Goal: Book appointment/travel/reservation

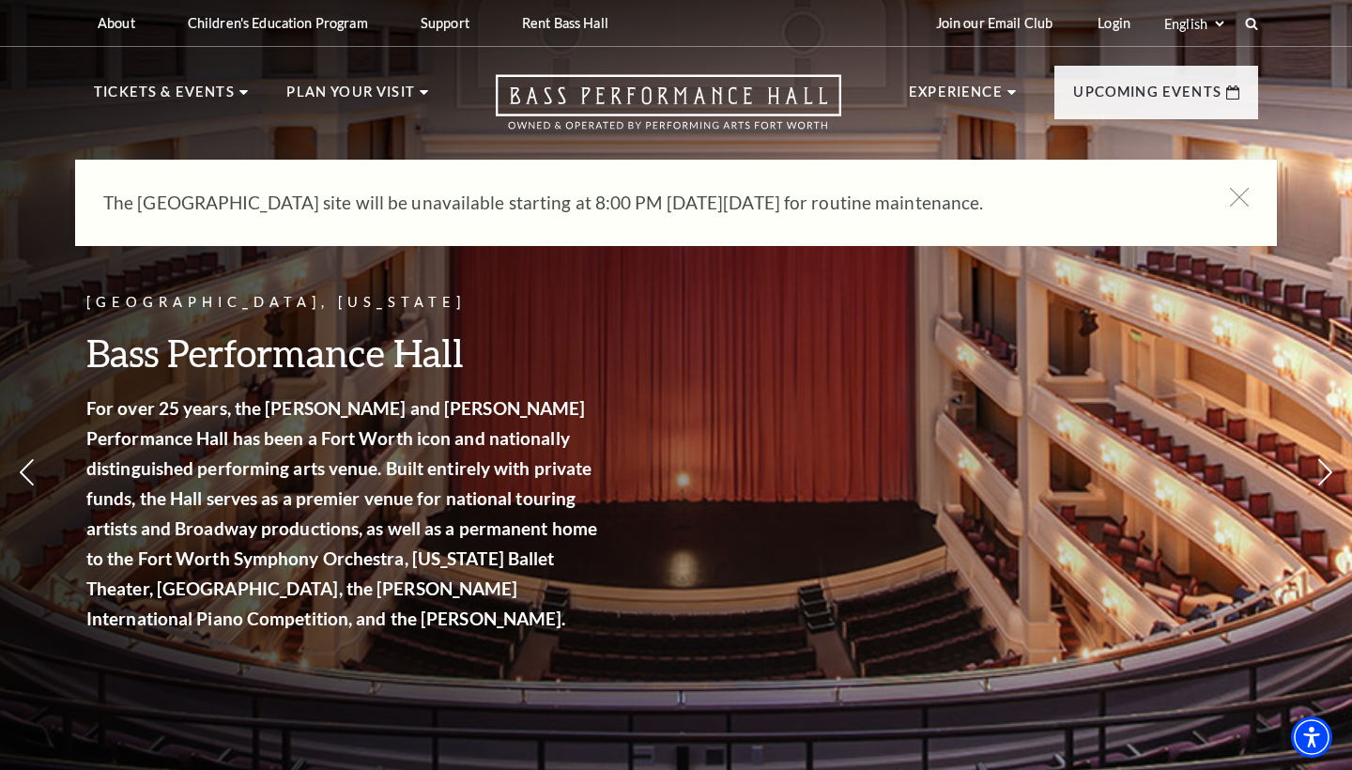
click at [542, 301] on div "[GEOGRAPHIC_DATA], [US_STATE] Bass Performance Hall For over 25 years, the [PER…" at bounding box center [344, 473] width 517 height 403
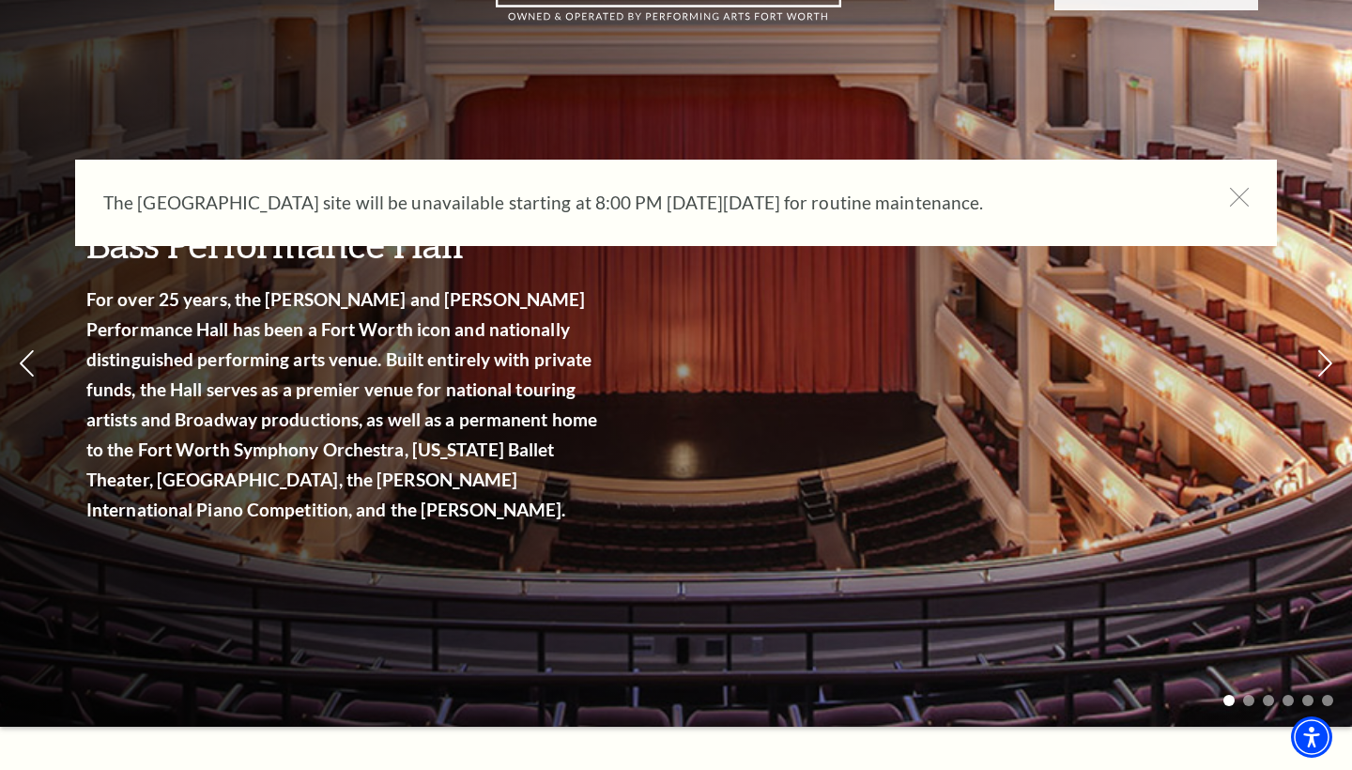
scroll to position [121, 0]
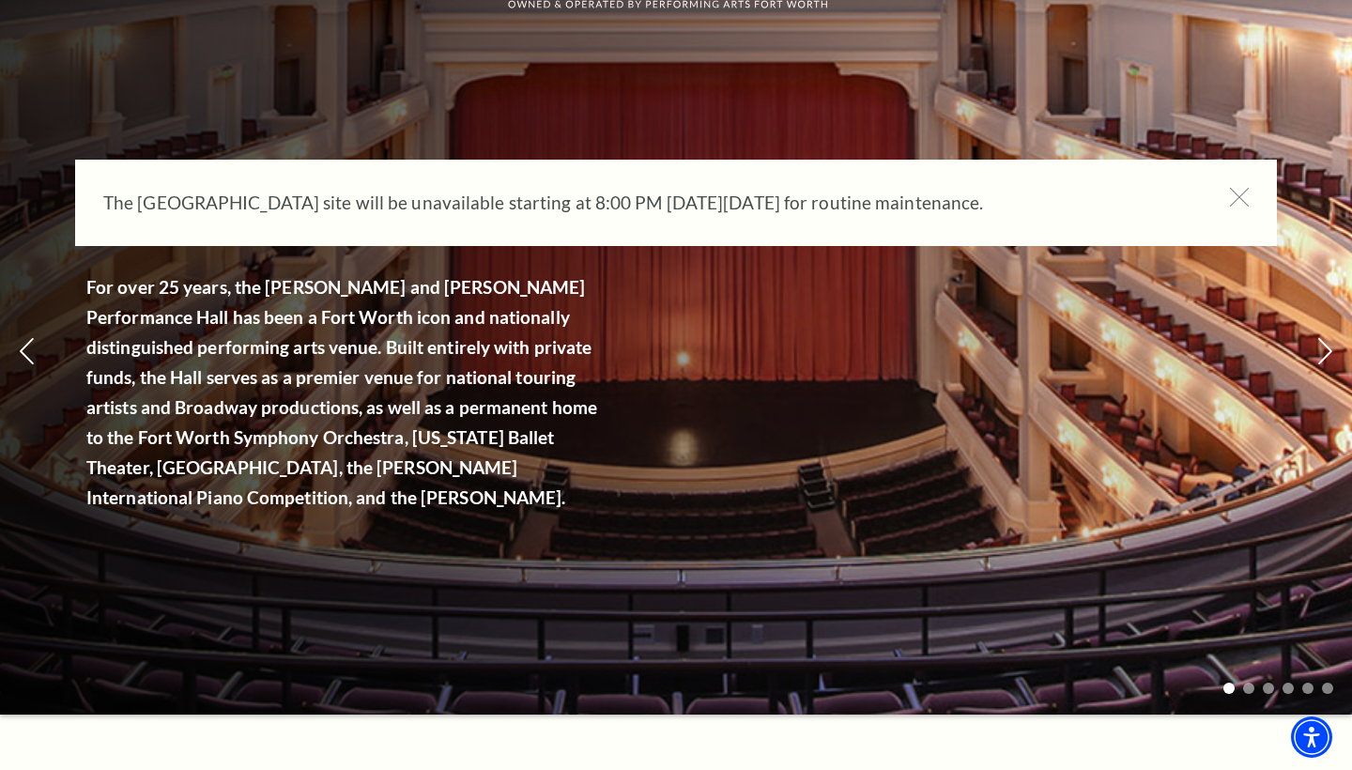
click at [1228, 197] on div "The [GEOGRAPHIC_DATA] site will be unavailable starting at 8:00 PM [DATE][DATE]…" at bounding box center [676, 203] width 1202 height 86
click at [1252, 194] on div "The [GEOGRAPHIC_DATA] site will be unavailable starting at 8:00 PM [DATE][DATE]…" at bounding box center [676, 203] width 1202 height 86
click at [1240, 194] on icon at bounding box center [1239, 197] width 23 height 23
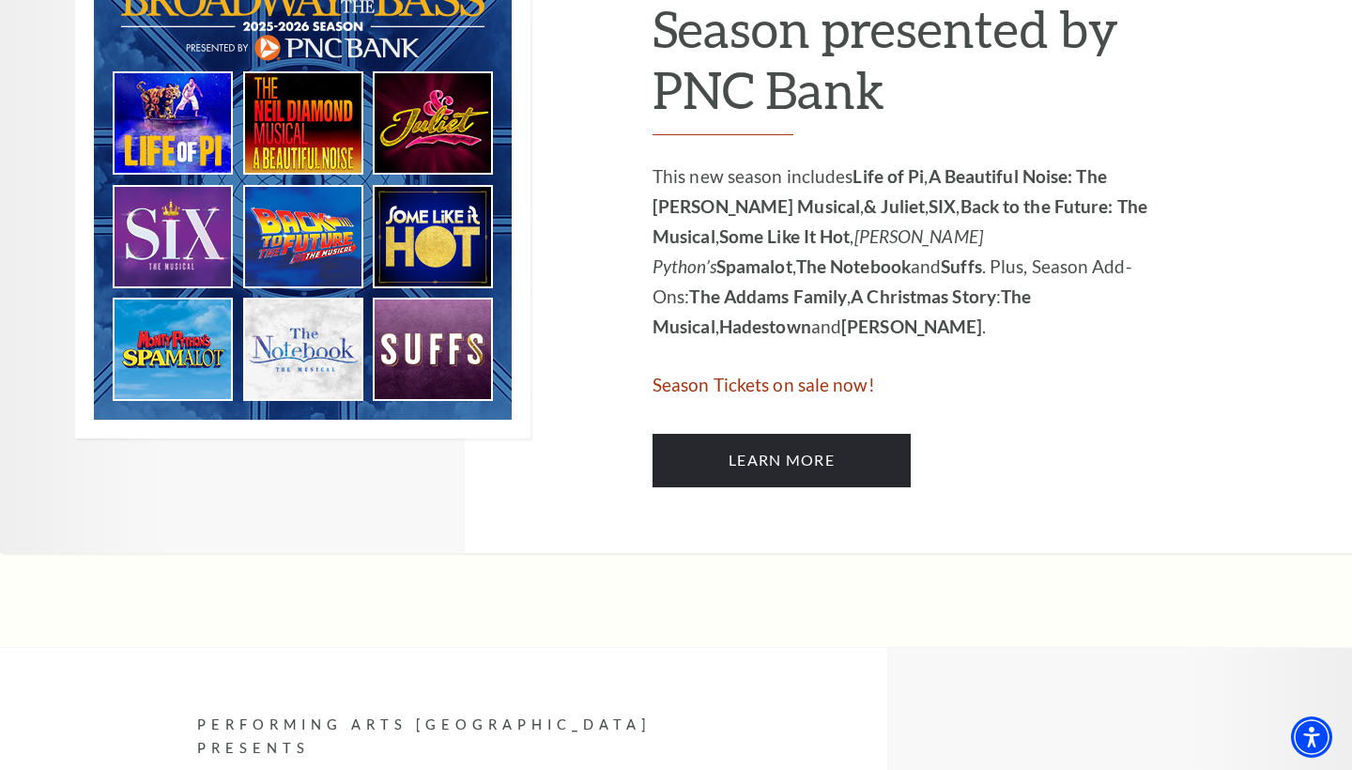
scroll to position [1122, 0]
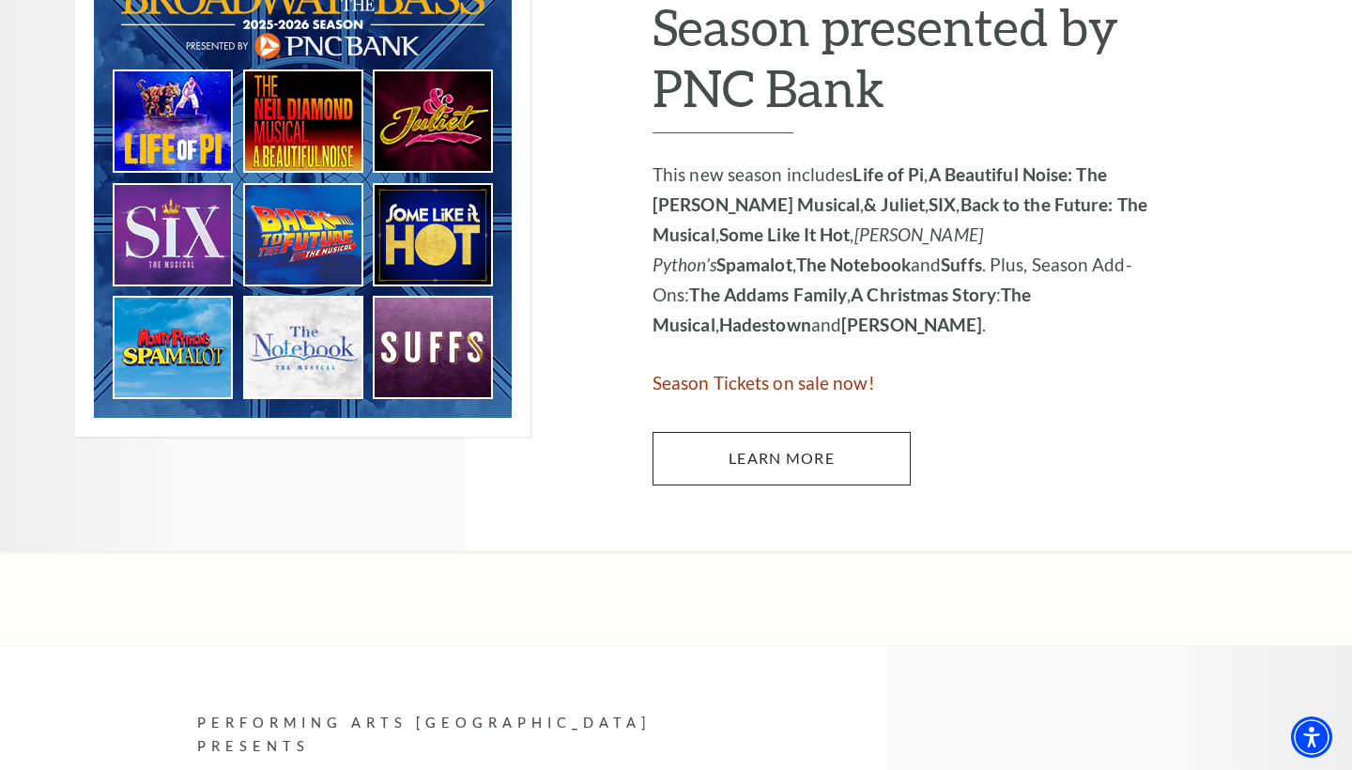
click at [793, 439] on link "Learn More" at bounding box center [782, 458] width 258 height 53
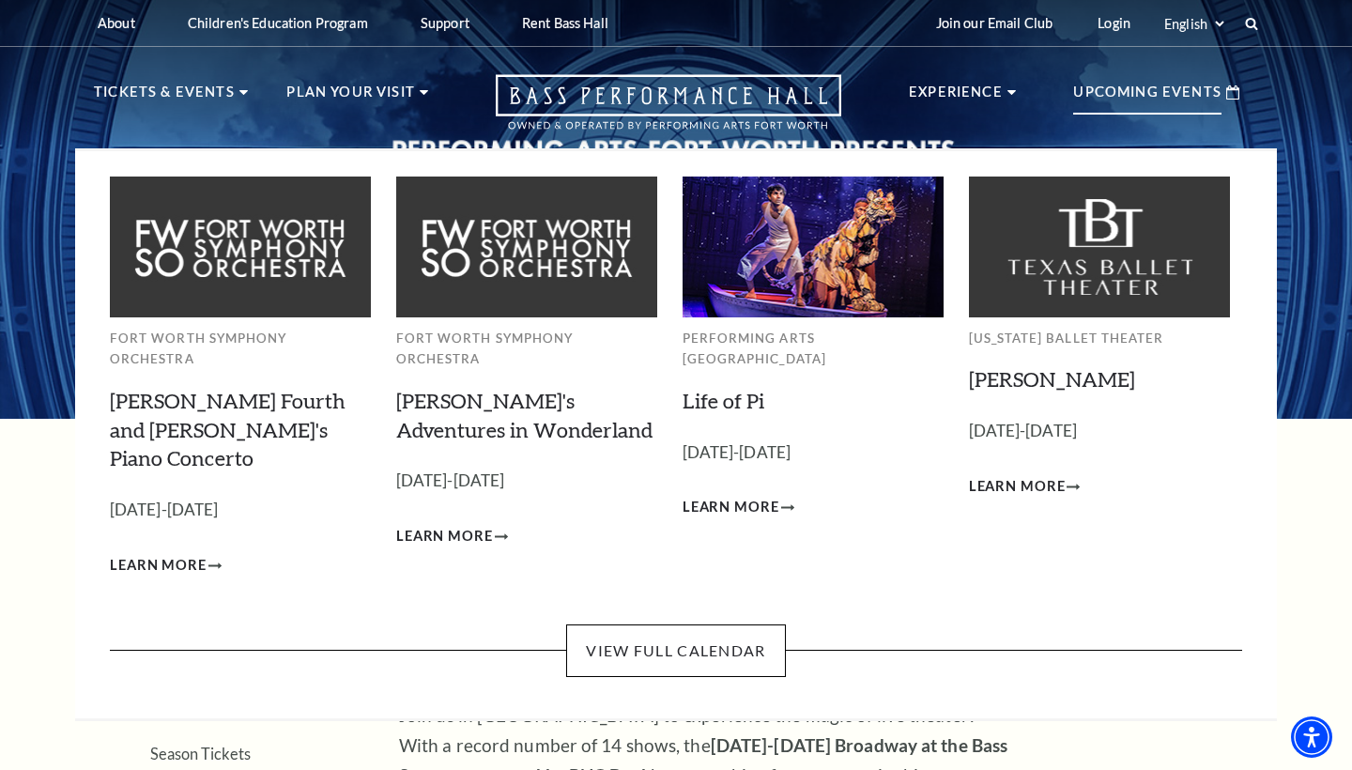
click at [1199, 92] on p "Upcoming Events" at bounding box center [1147, 98] width 148 height 34
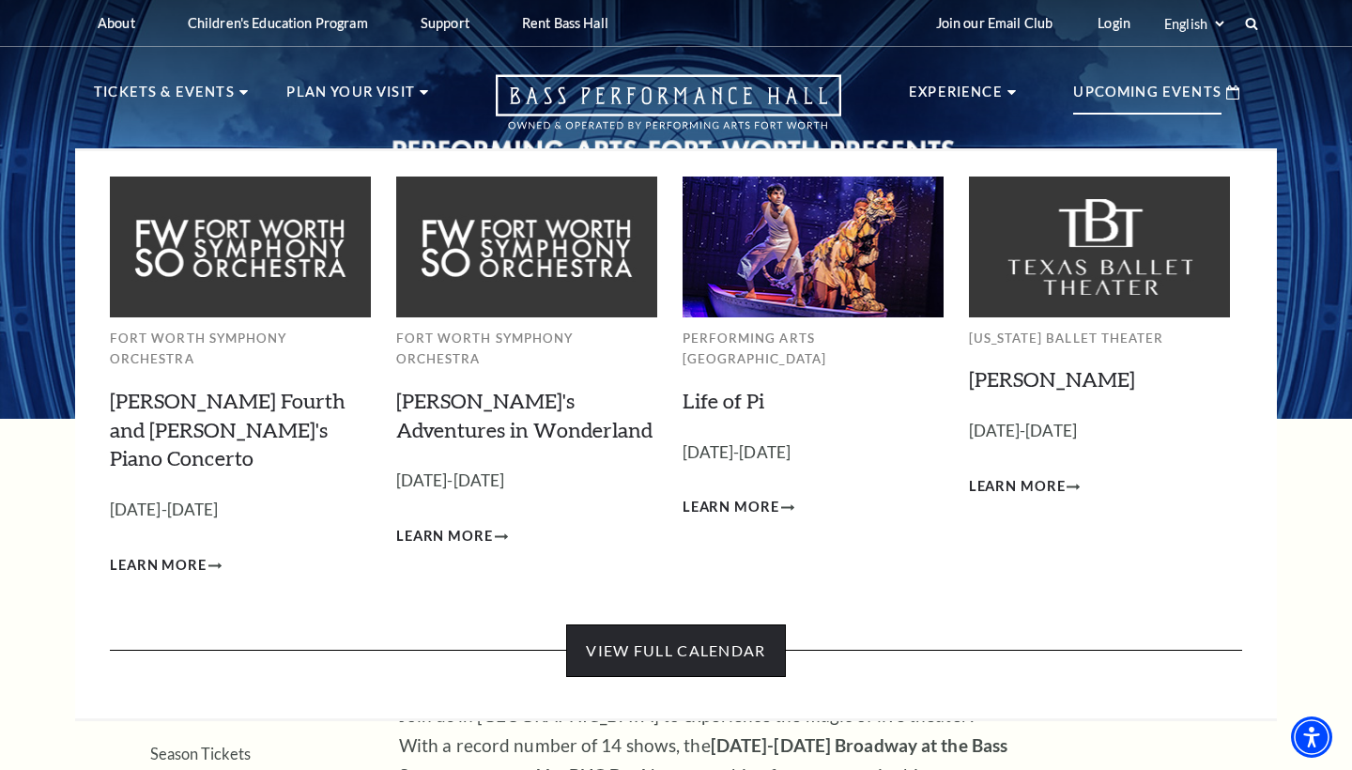
click at [716, 625] on link "View Full Calendar" at bounding box center [675, 651] width 219 height 53
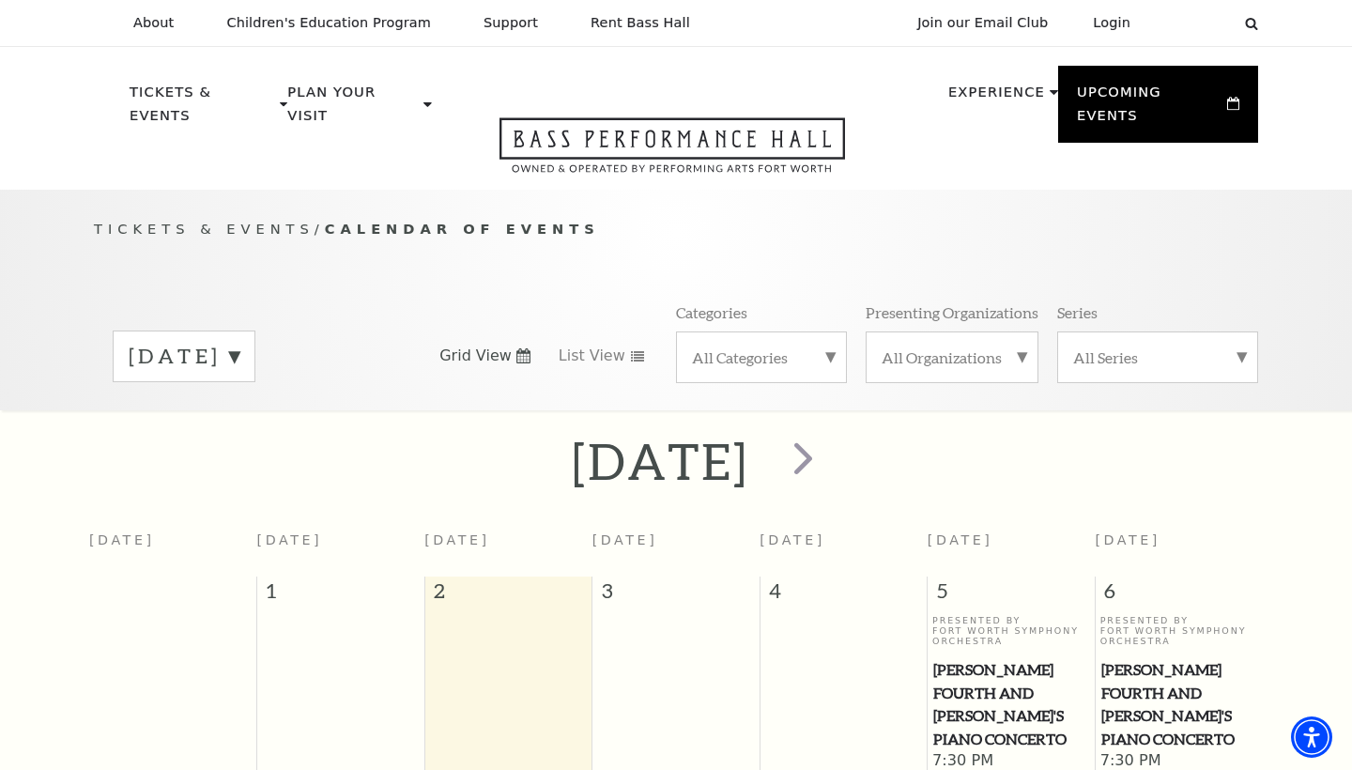
click at [239, 342] on label "[DATE]" at bounding box center [184, 356] width 111 height 29
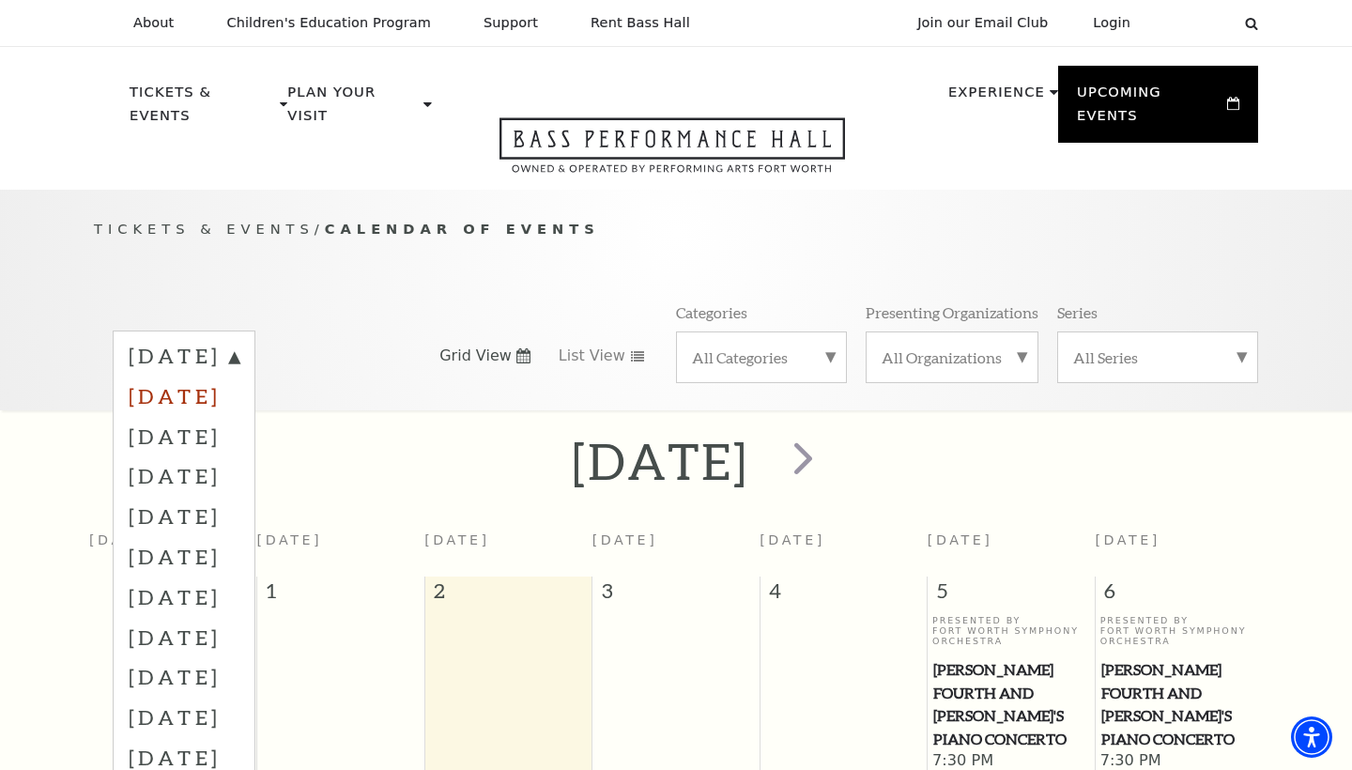
click at [239, 376] on label "[DATE]" at bounding box center [184, 396] width 111 height 40
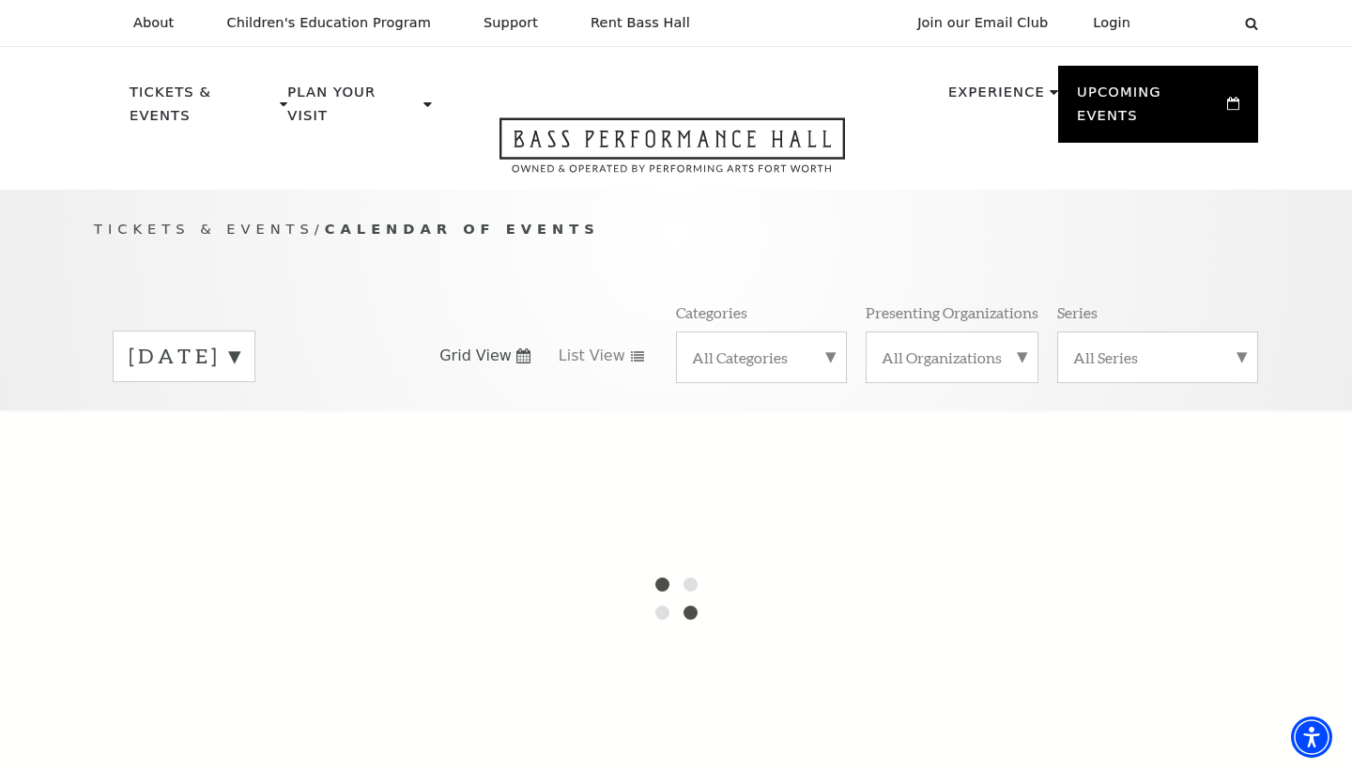
click at [239, 342] on label "[DATE]" at bounding box center [184, 356] width 111 height 29
click at [413, 302] on div "[DATE] [DATE] [DATE] [DATE] [DATE] [DATE] [DATE] [DATE] [DATE] [DATE] [DATE] [D…" at bounding box center [676, 355] width 1165 height 107
click at [400, 302] on div "[DATE] [DATE] [DATE] [DATE] [DATE] [DATE] [DATE] [DATE] [DATE] [DATE] [DATE] [D…" at bounding box center [676, 355] width 1165 height 107
click at [239, 342] on label "[DATE]" at bounding box center [184, 359] width 111 height 34
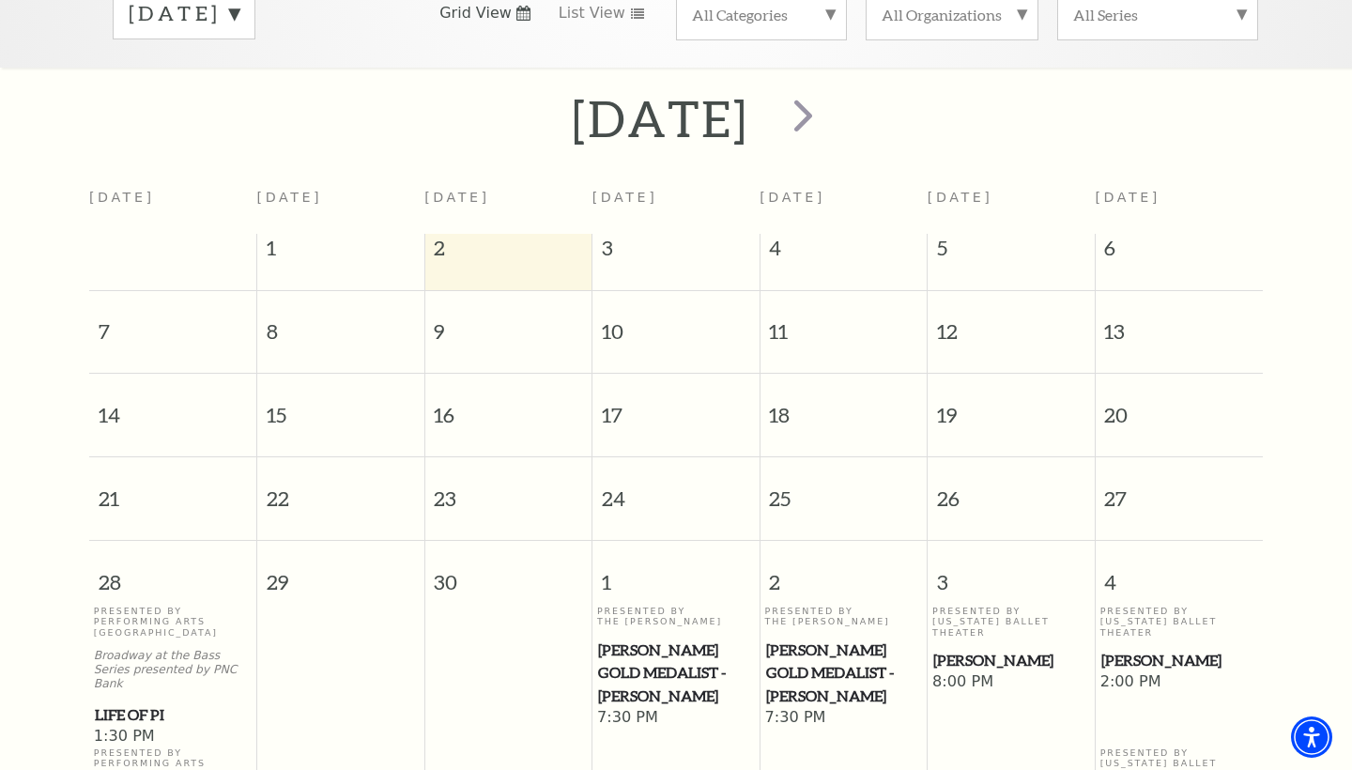
scroll to position [337, 0]
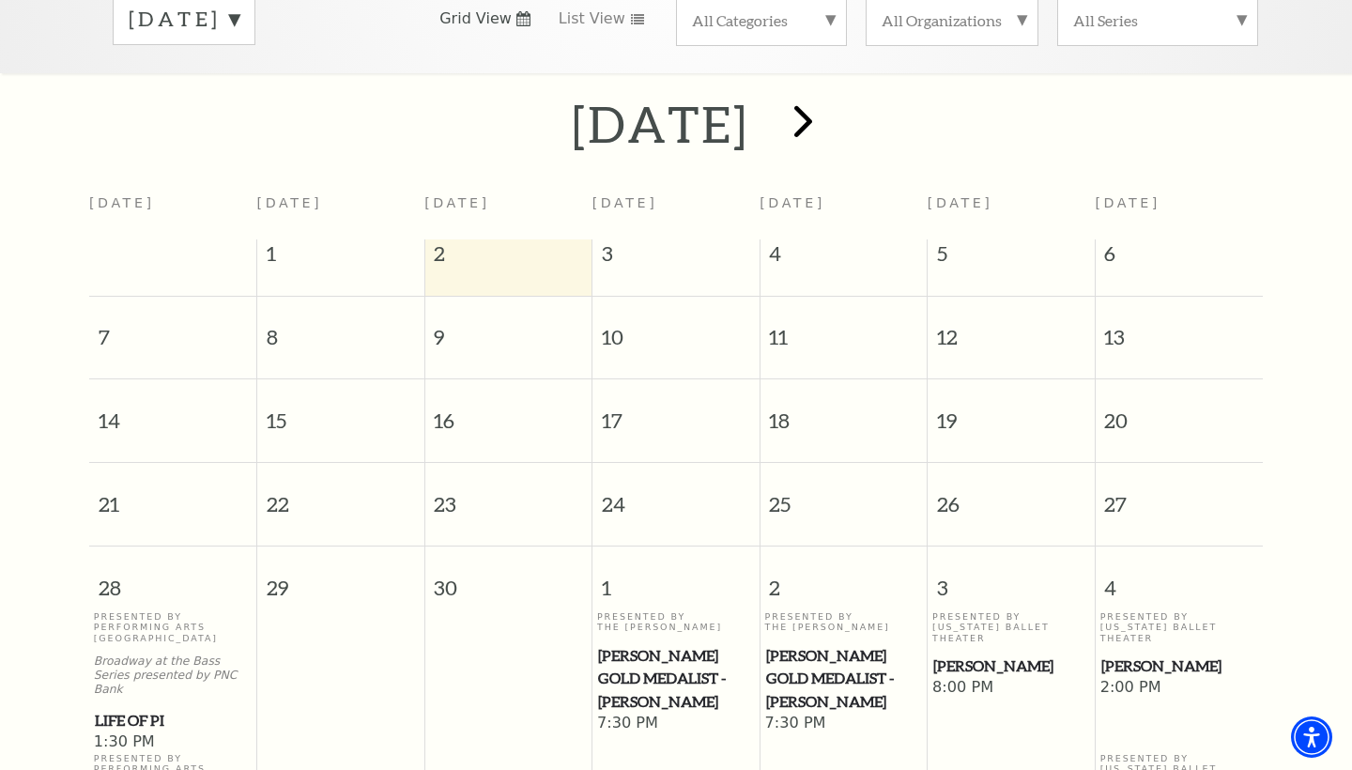
click at [830, 97] on span "next" at bounding box center [804, 121] width 54 height 54
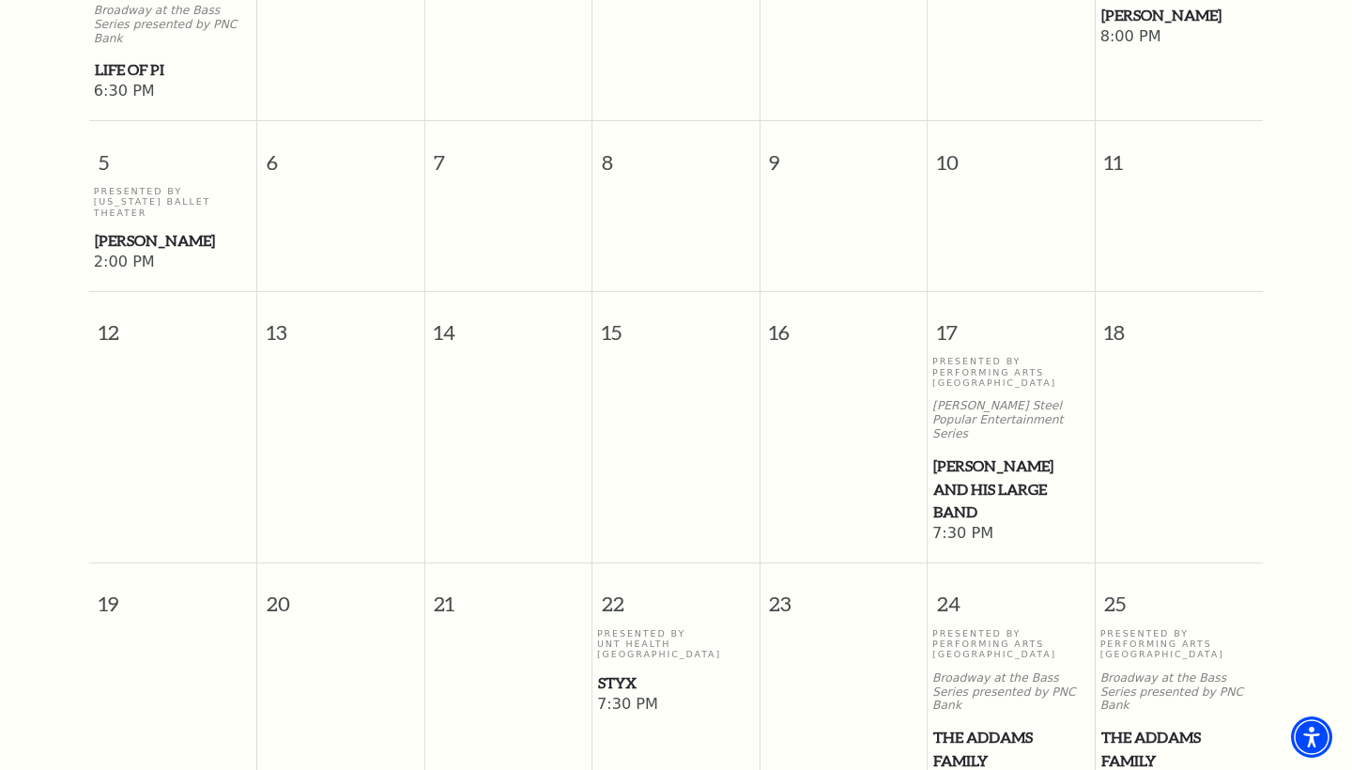
scroll to position [797, 0]
click at [625, 671] on span "Styx" at bounding box center [676, 682] width 156 height 23
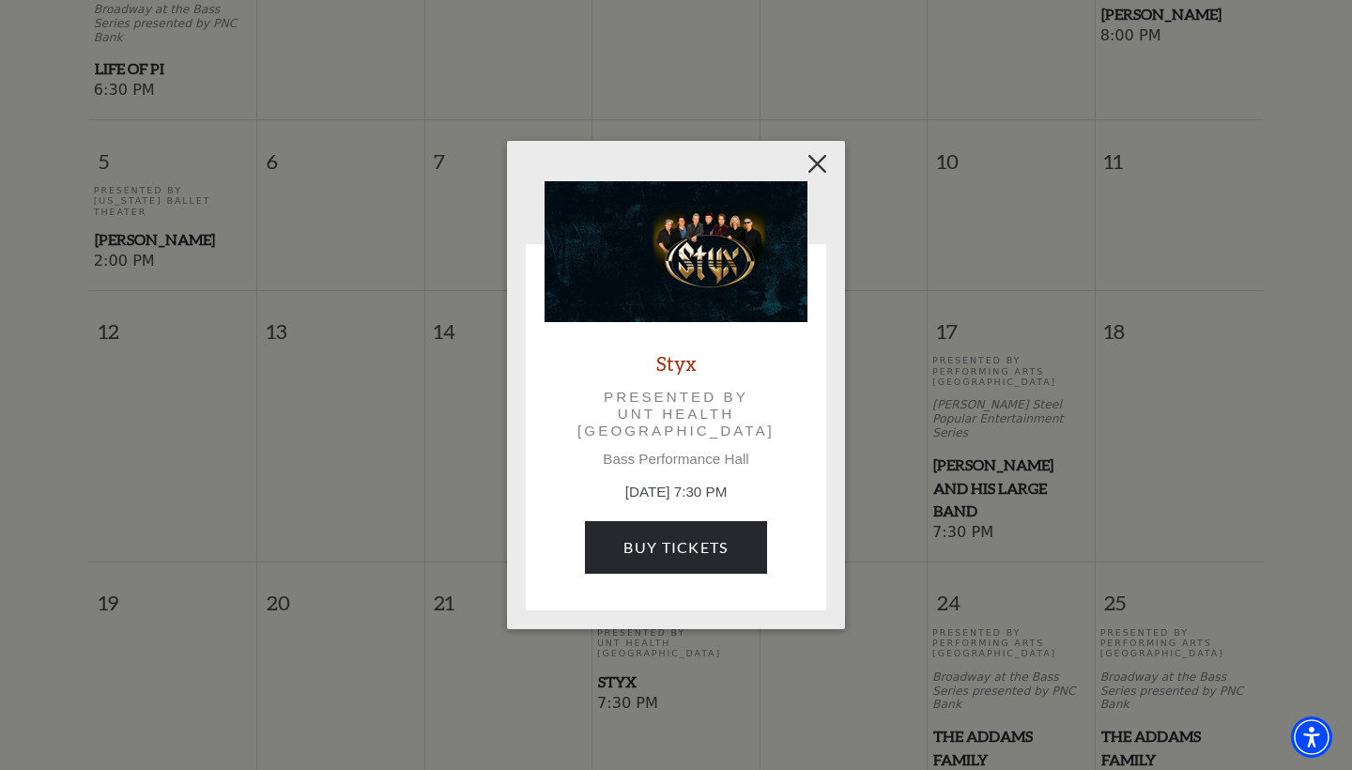
click at [818, 165] on button "Close" at bounding box center [818, 165] width 36 height 36
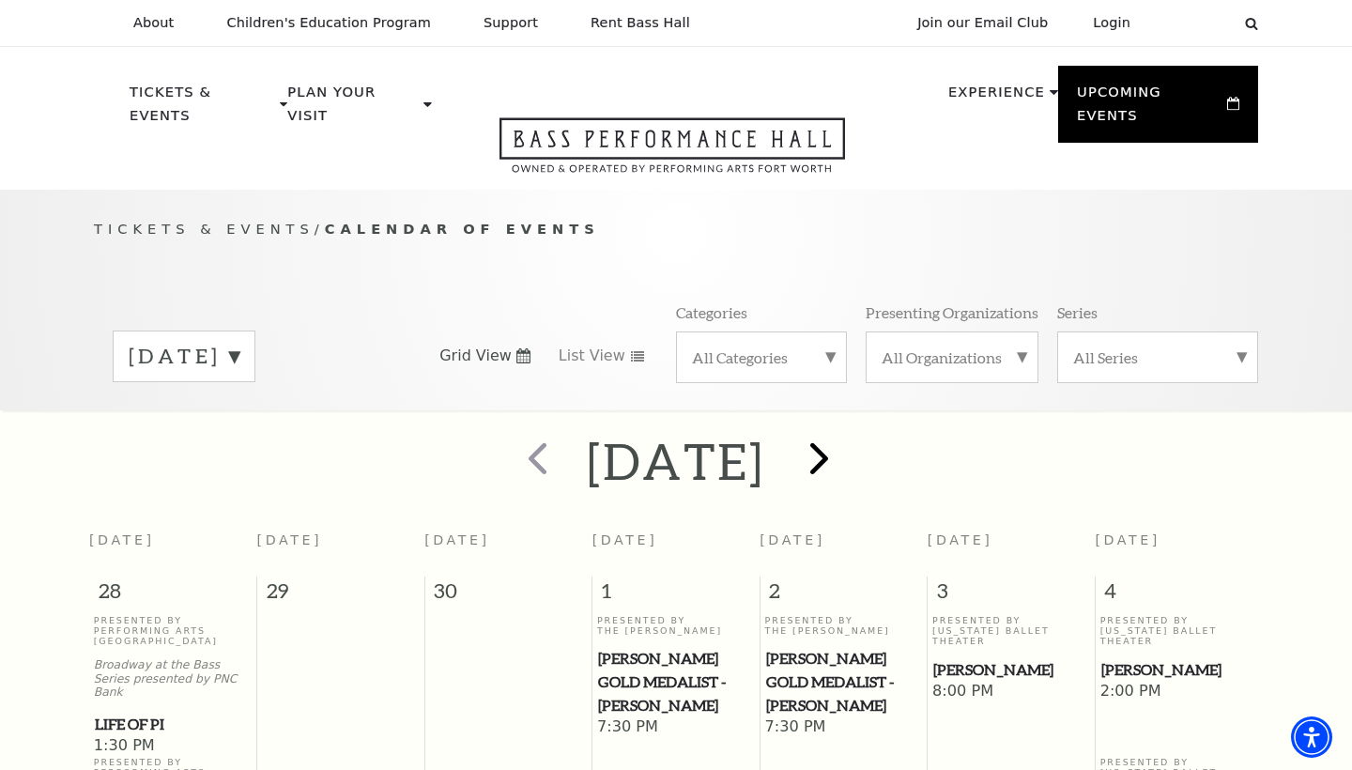
scroll to position [0, 0]
click at [846, 440] on span "next" at bounding box center [820, 458] width 54 height 54
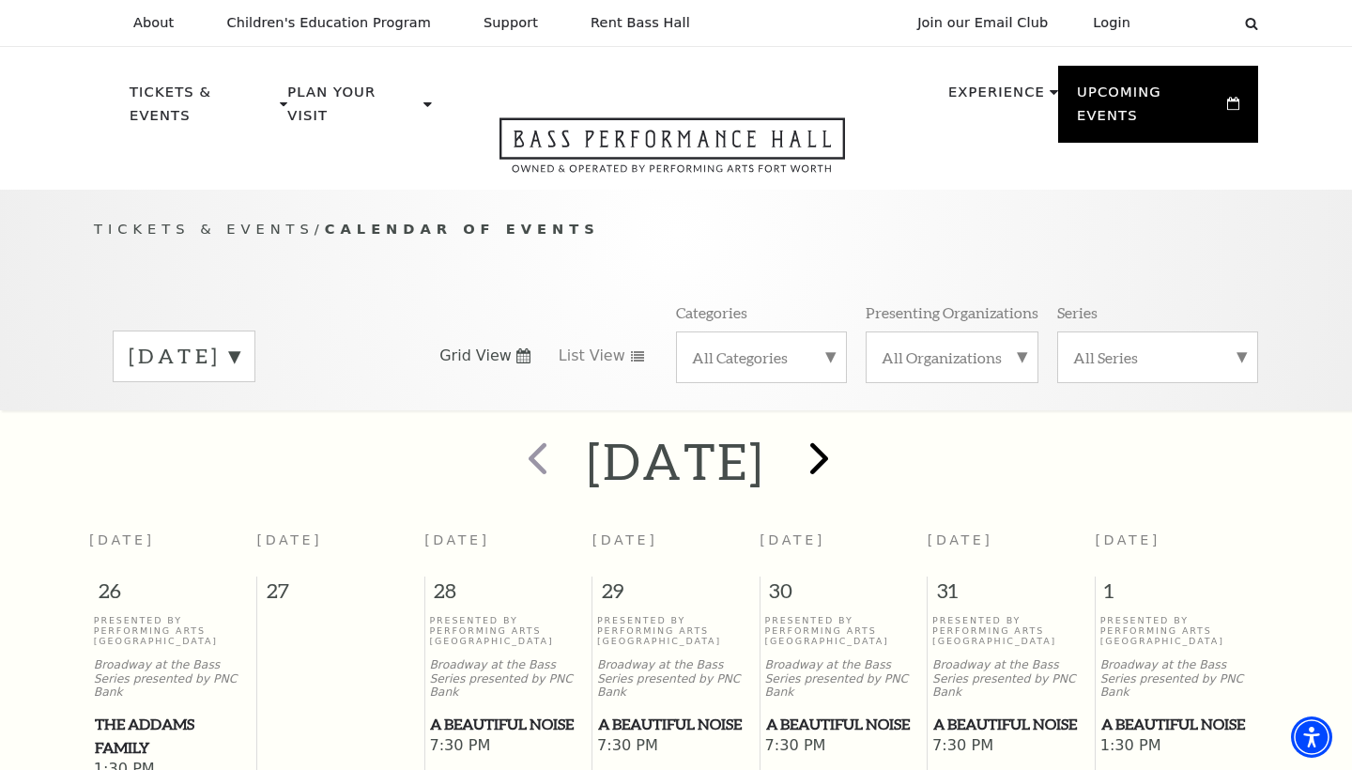
click at [846, 431] on span "next" at bounding box center [820, 458] width 54 height 54
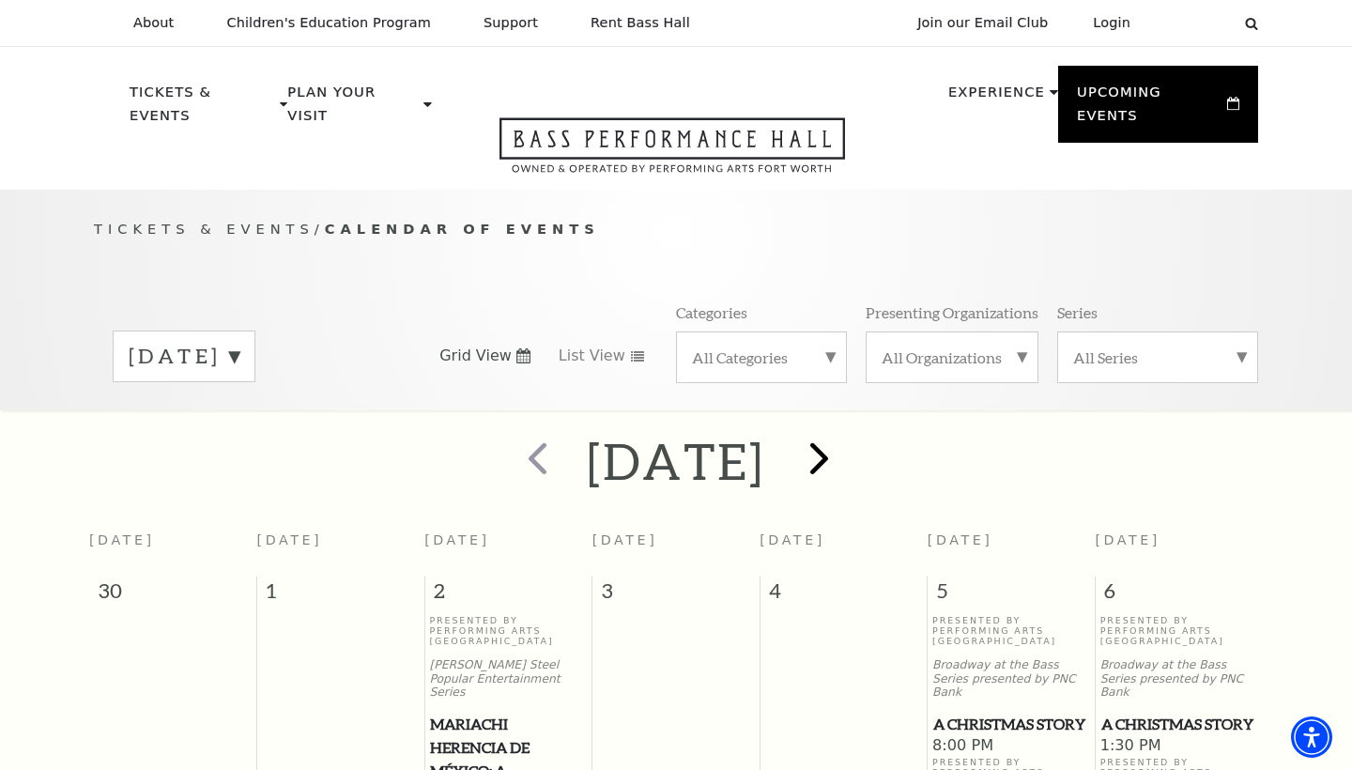
click at [846, 445] on span "next" at bounding box center [820, 458] width 54 height 54
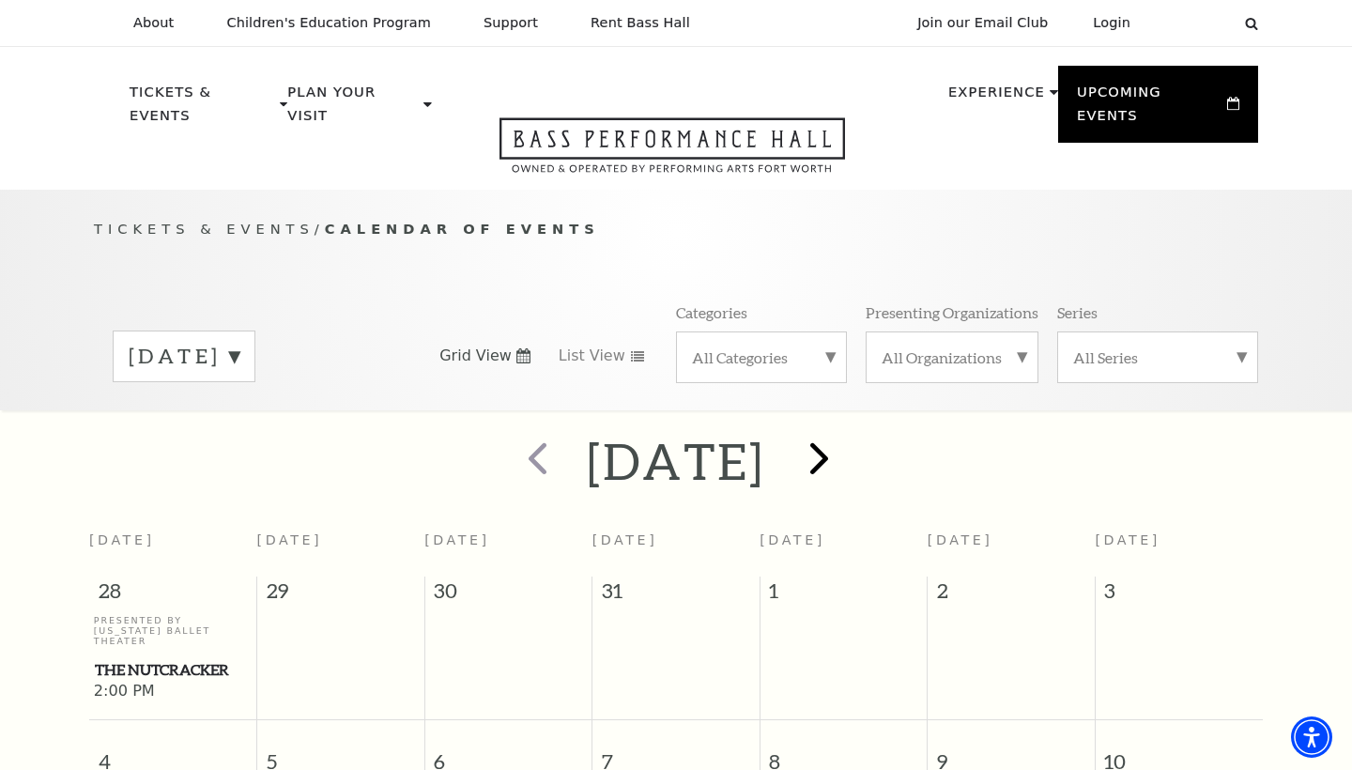
click at [846, 431] on span "next" at bounding box center [820, 458] width 54 height 54
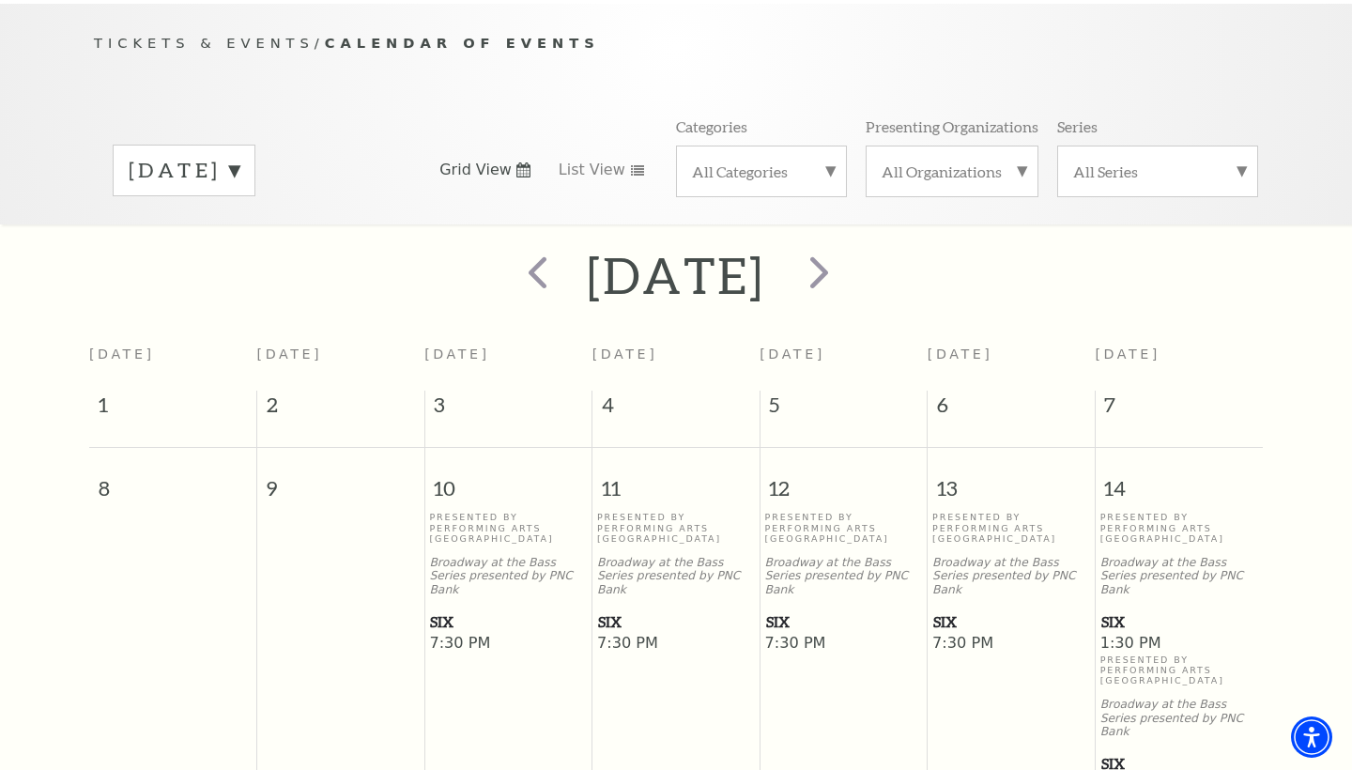
scroll to position [187, 0]
click at [450, 610] on span "SIX" at bounding box center [508, 621] width 156 height 23
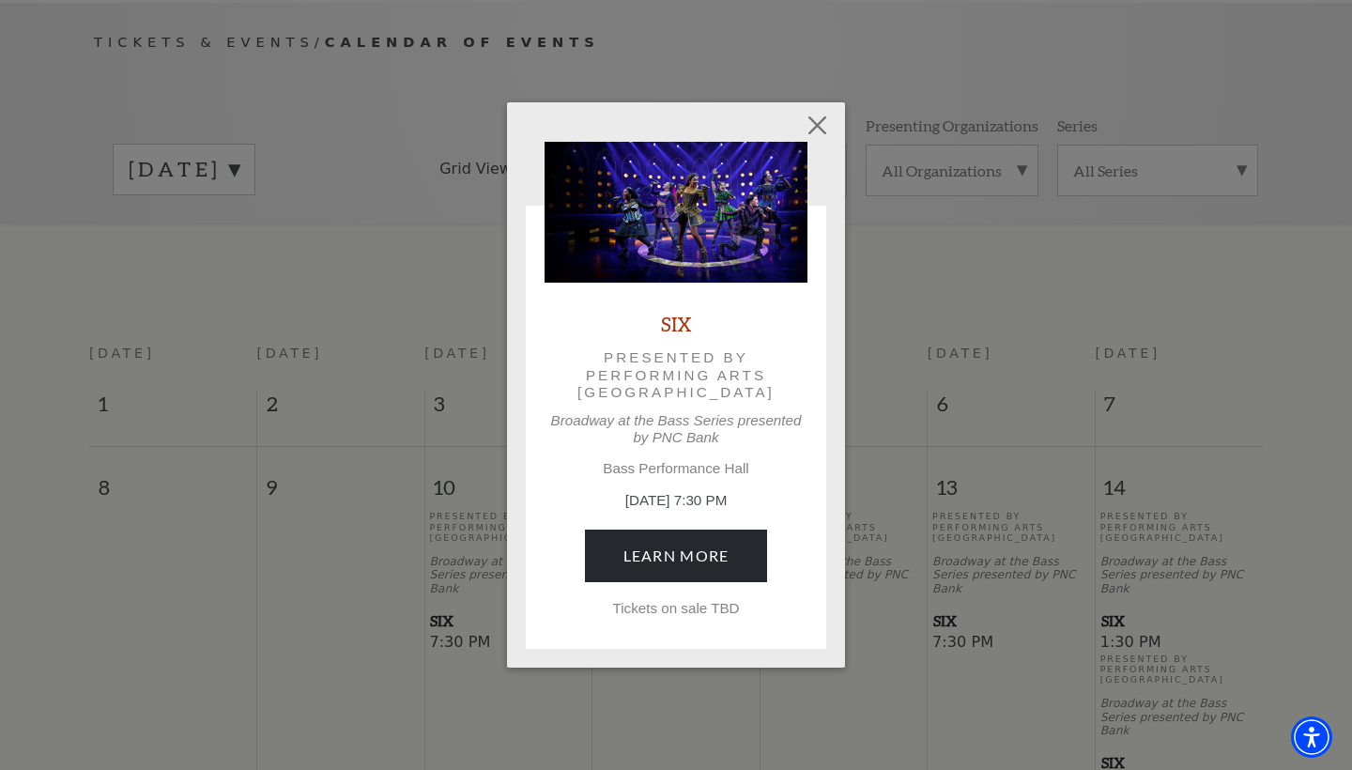
click at [1016, 362] on div "Empty heading SIX Presented by Performing Arts Fort Worth Broadway at the Bass …" at bounding box center [676, 385] width 1352 height 770
click at [817, 123] on button "Close" at bounding box center [818, 125] width 36 height 36
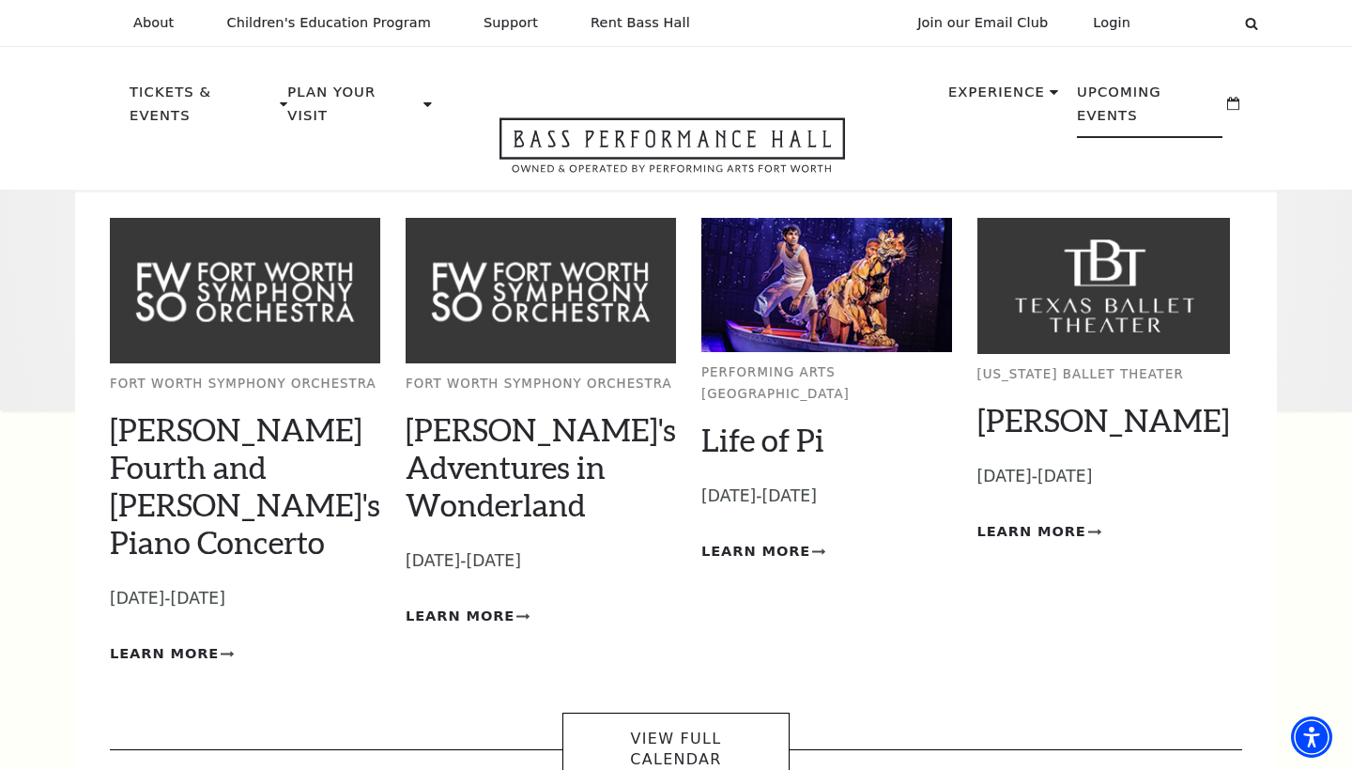
scroll to position [0, 0]
